Goal: Task Accomplishment & Management: Use online tool/utility

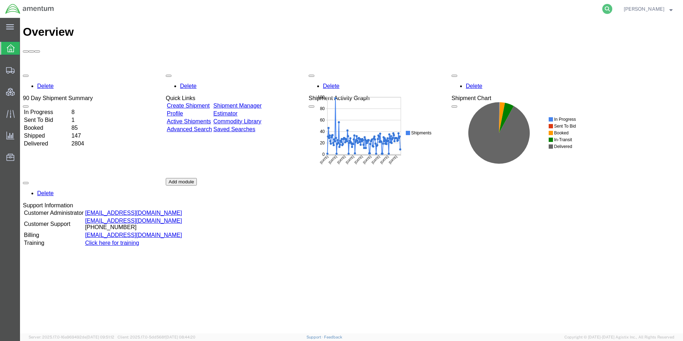
click at [612, 8] on icon at bounding box center [607, 9] width 10 height 10
click at [529, 6] on input "search" at bounding box center [493, 8] width 217 height 17
type input "56469172"
click at [612, 9] on icon at bounding box center [607, 9] width 10 height 10
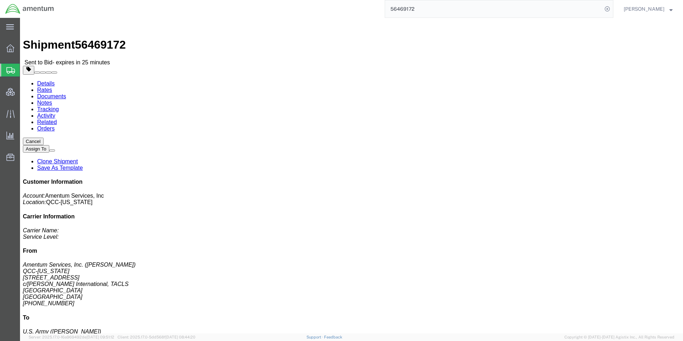
click link "Rates"
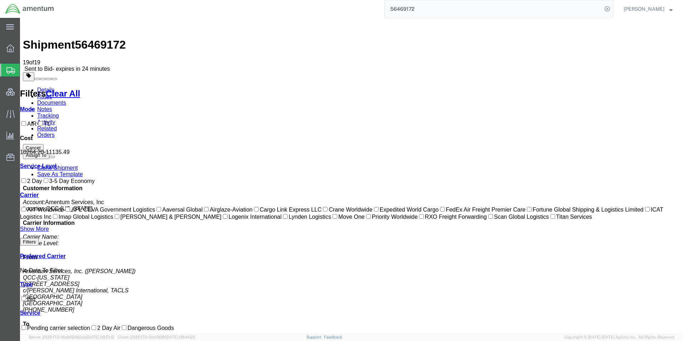
click at [44, 87] on link "Details" at bounding box center [45, 90] width 17 height 6
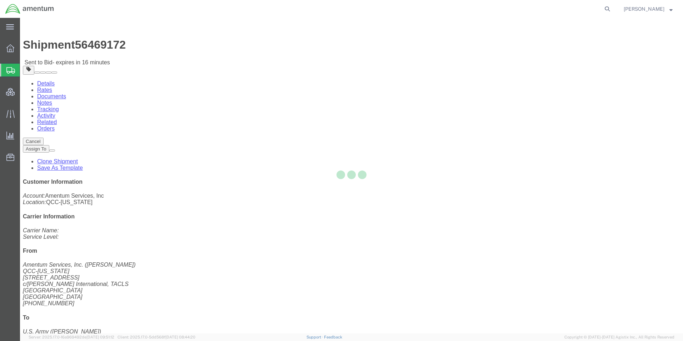
click at [73, 46] on div at bounding box center [351, 175] width 663 height 315
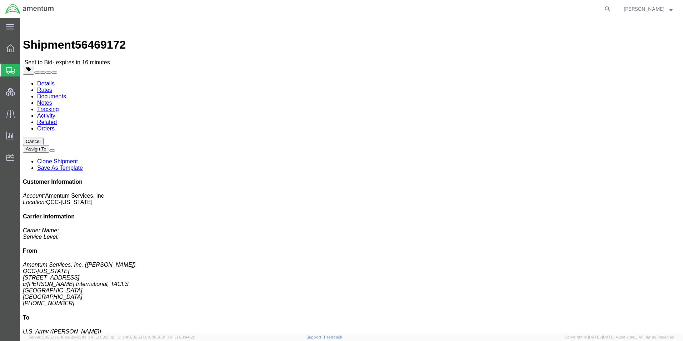
click link "Rates"
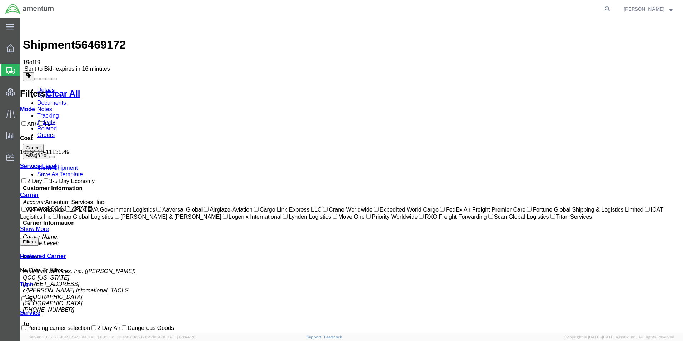
click at [638, 9] on span "[PERSON_NAME]" at bounding box center [643, 9] width 41 height 8
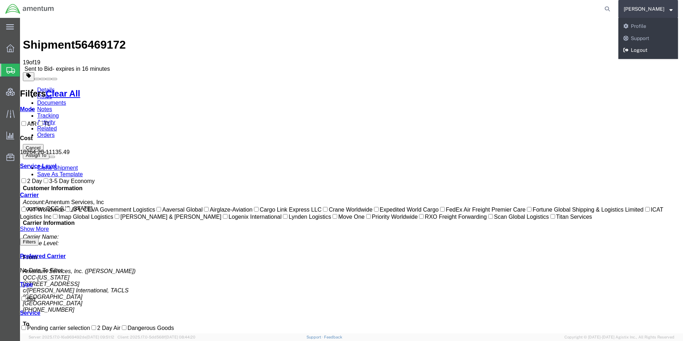
click at [648, 52] on link "Logout" at bounding box center [648, 50] width 60 height 12
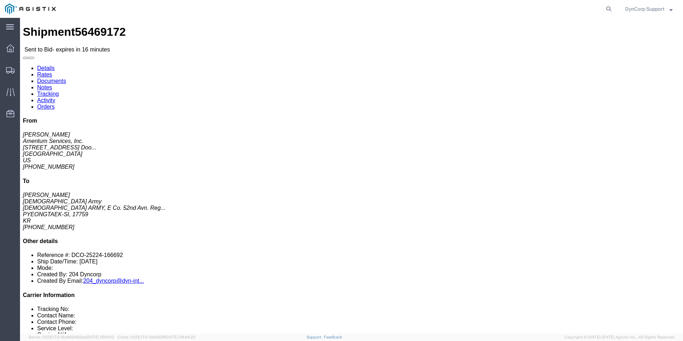
click link "Enter / Modify Bid"
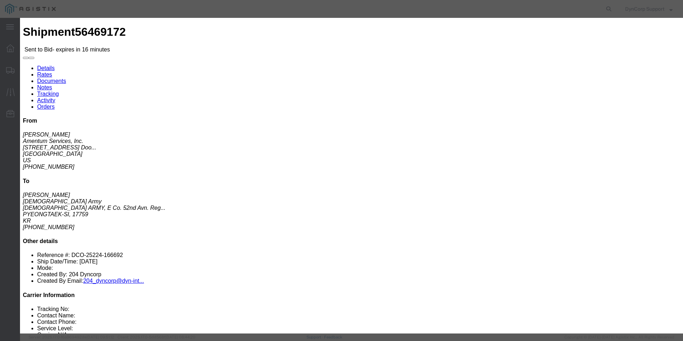
click div "Vendor Select Crane Worldwide Magno International"
click select "Select Crane Worldwide Magno International"
select select "141"
click select "Select Crane Worldwide Magno International"
click select "Select 2 Day AM Service 2 Day PM 2 Day Service 3 - 5 Day 3 Day PM 3 Day Service…"
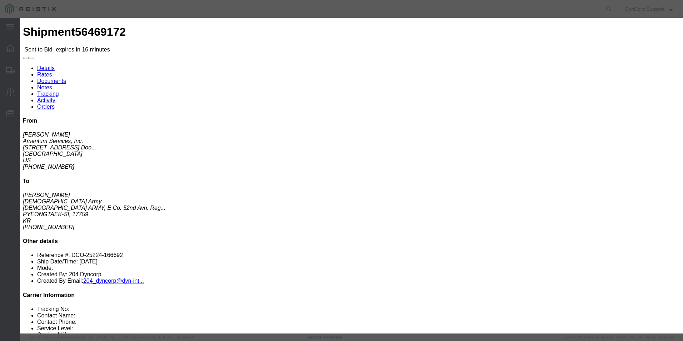
select select "11996"
click select "Select 2 Day AM Service 2 Day PM 2 Day Service 3 - 5 Day 3 Day PM 3 Day Service…"
click input "text"
type input "56469172"
click input "number"
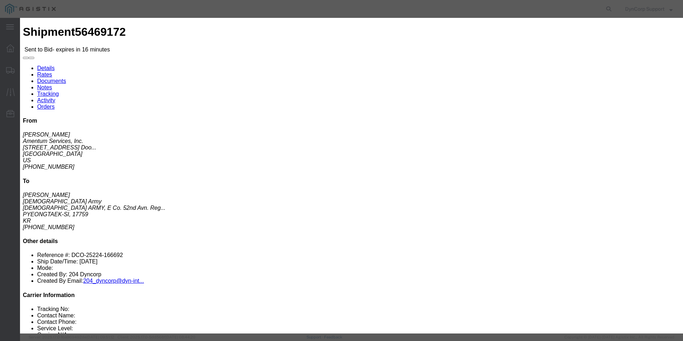
type input "9899"
click div "Mode Select Air Less than Truckload Multi-Leg Ocean Freight Rail Small Parcel T…"
click button "Submit"
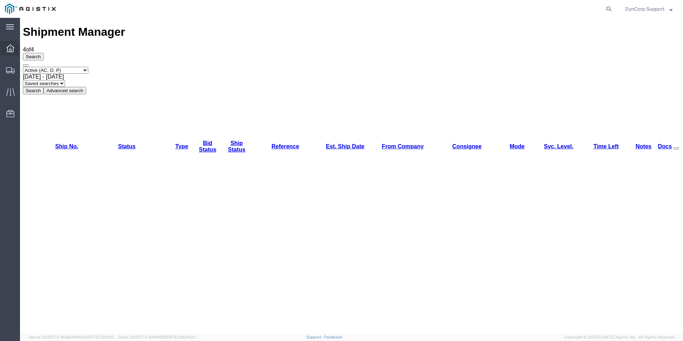
click at [15, 48] on div at bounding box center [10, 48] width 20 height 14
